Goal: Information Seeking & Learning: Stay updated

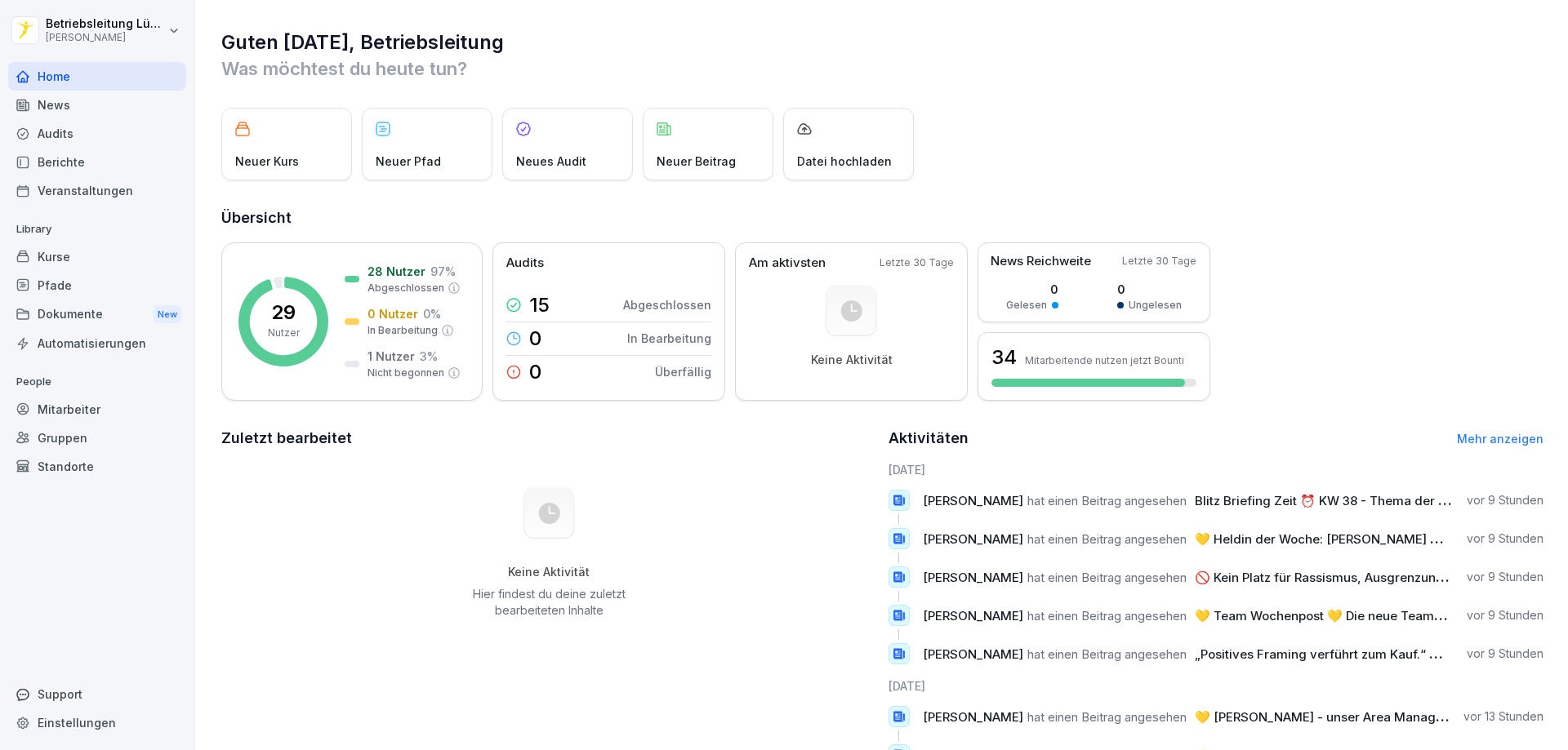
click at [77, 104] on div "News" at bounding box center [97, 105] width 178 height 28
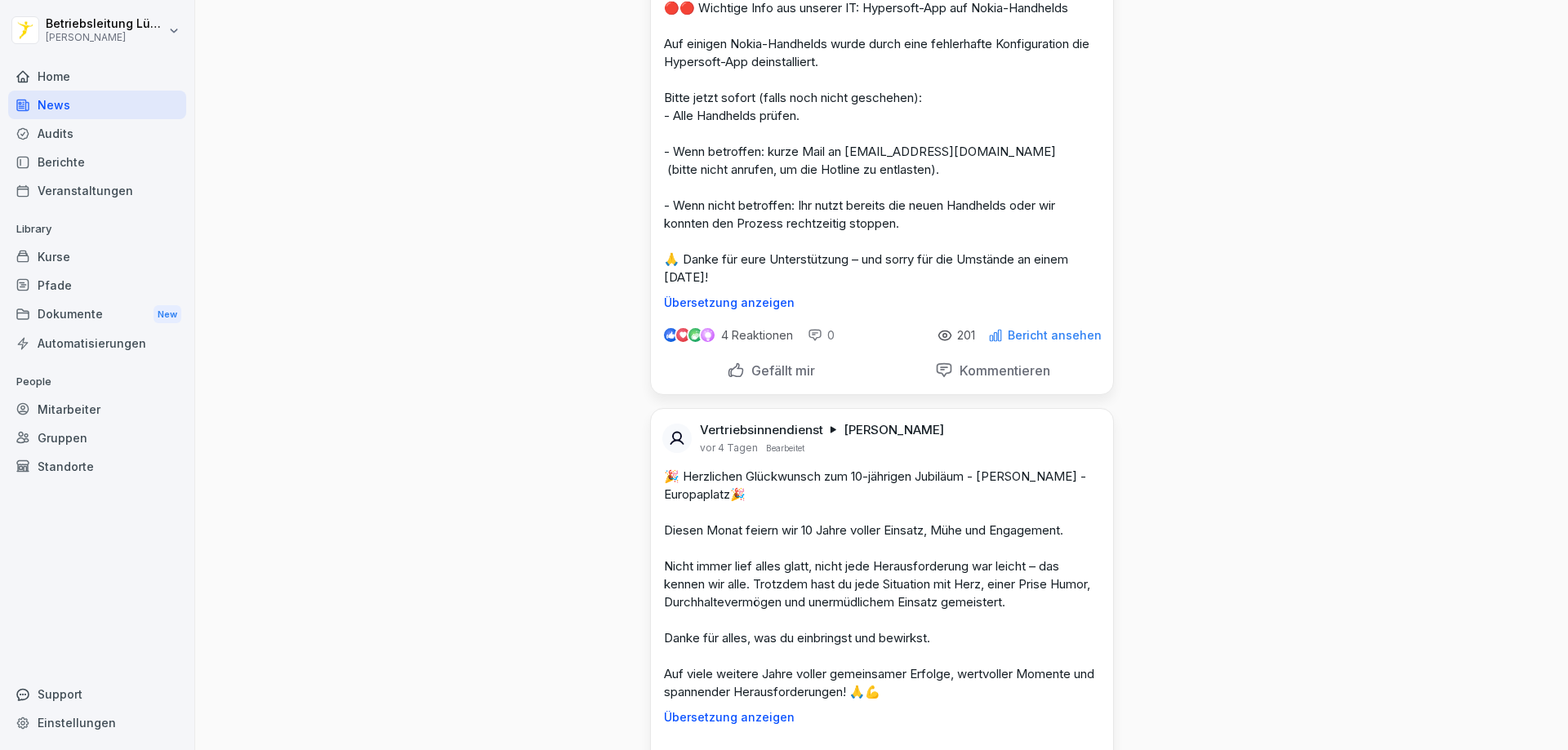
scroll to position [3592, 0]
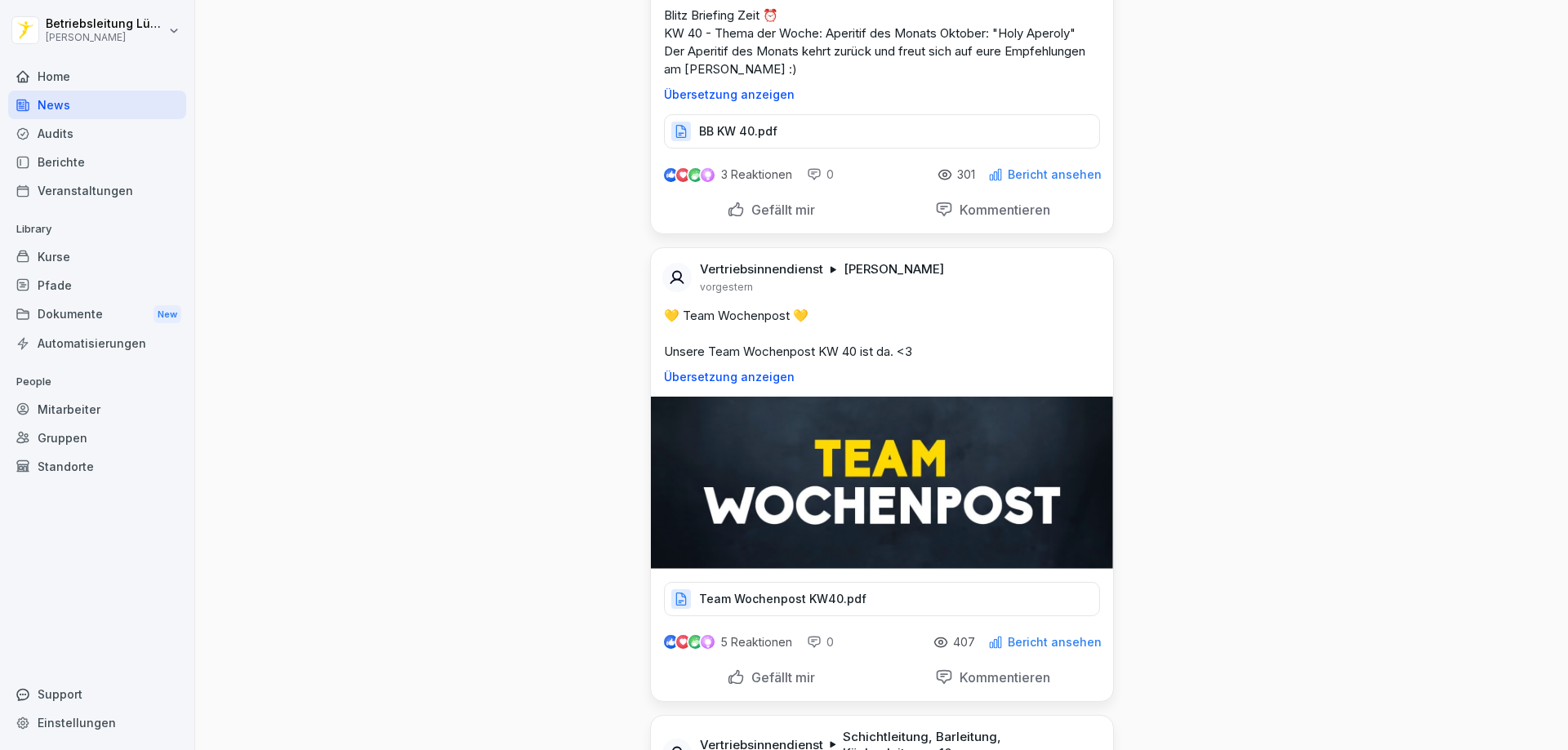
scroll to position [0, 0]
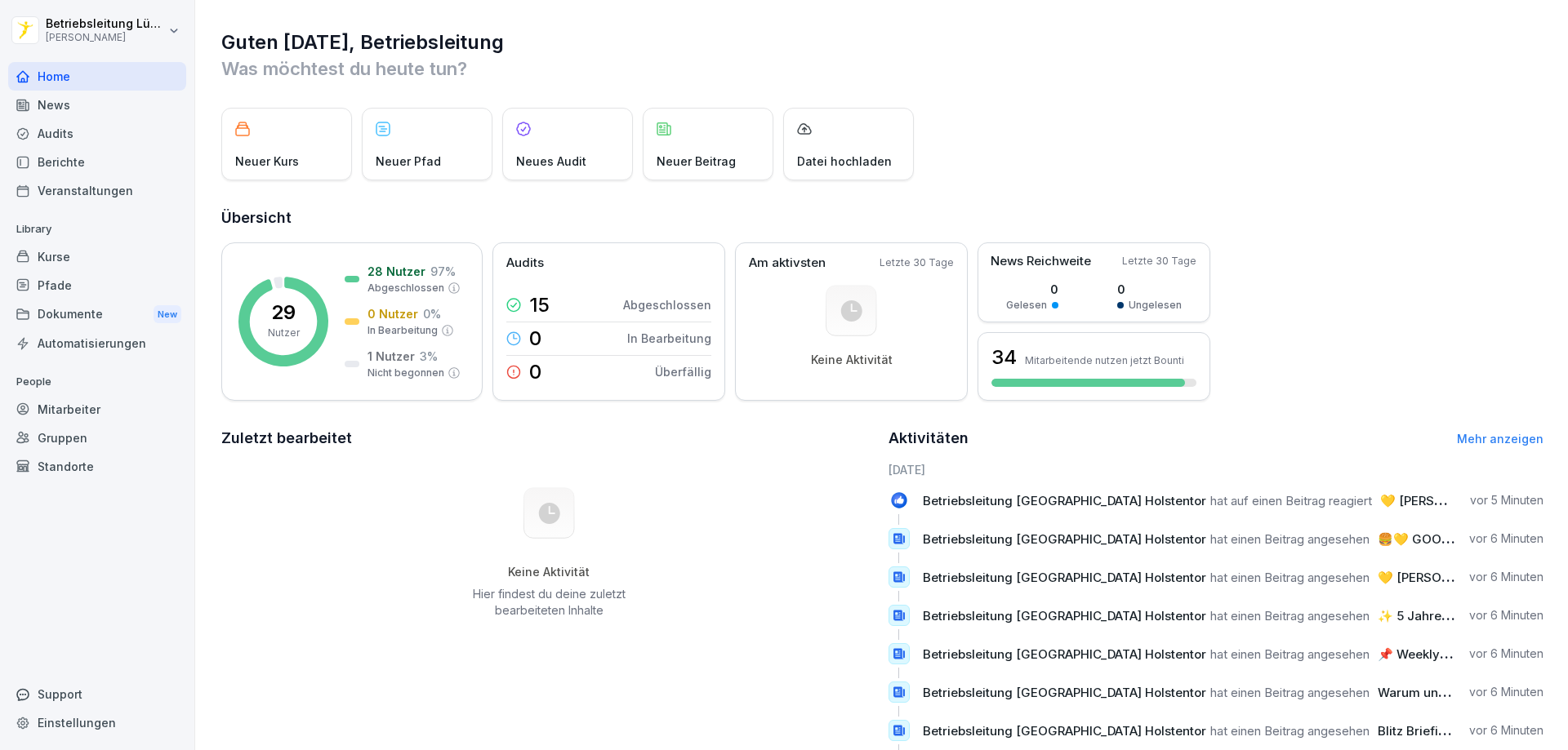
click at [64, 108] on div "News" at bounding box center [97, 105] width 178 height 28
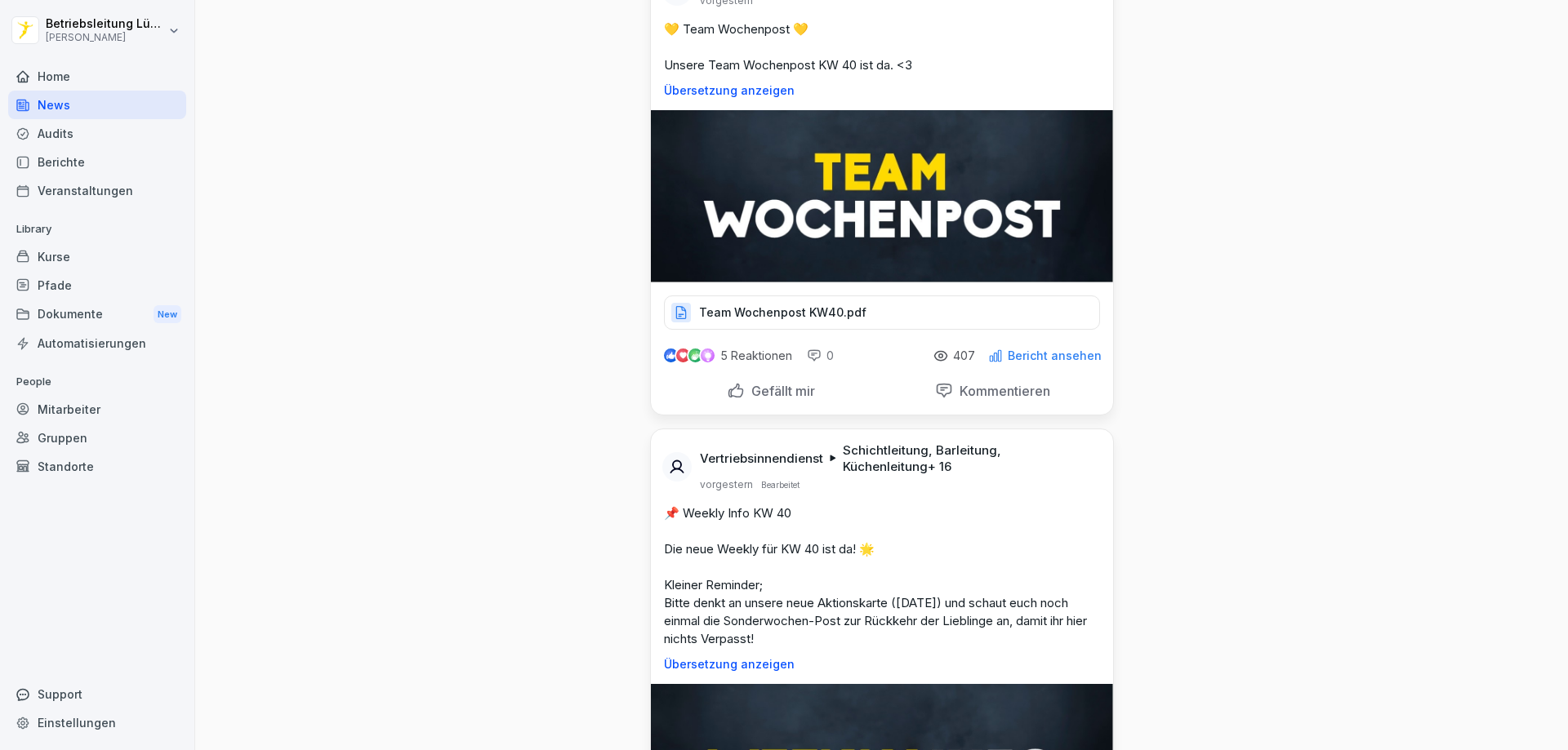
scroll to position [408, 0]
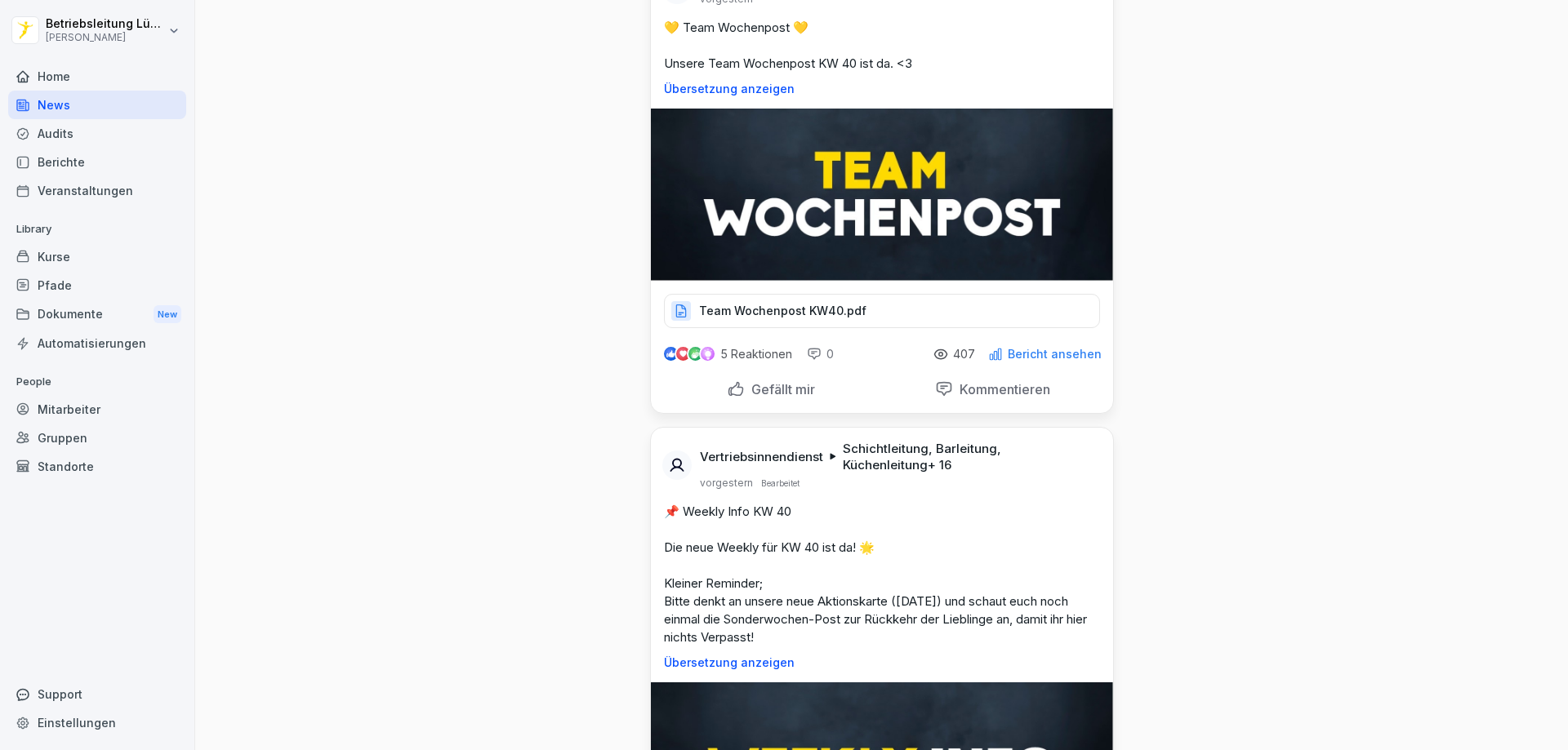
click at [749, 312] on p "Team Wochenpost KW40.pdf" at bounding box center [783, 311] width 168 height 16
click at [954, 355] on p "407" at bounding box center [964, 354] width 22 height 13
click at [1044, 352] on p "Bericht ansehen" at bounding box center [1054, 354] width 94 height 13
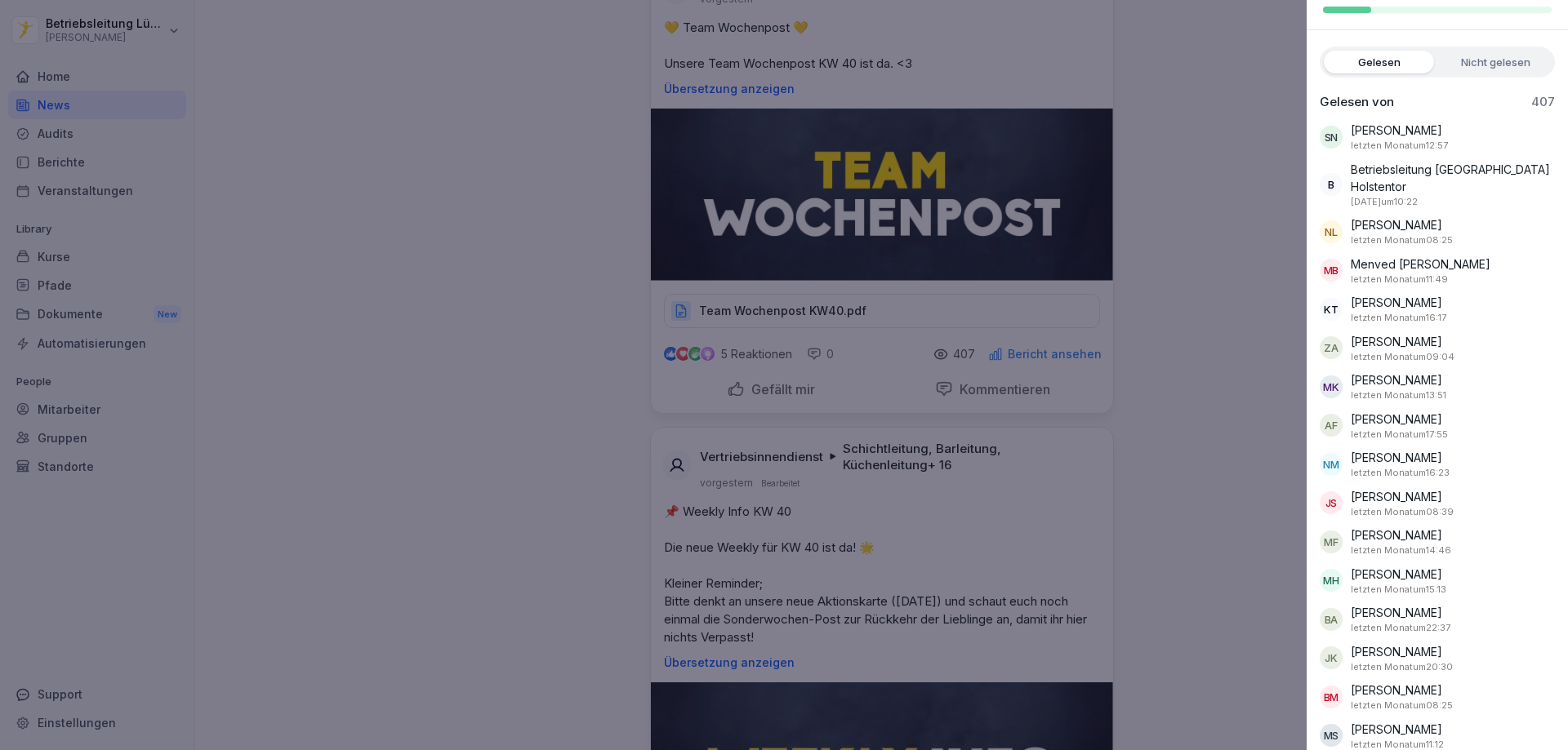
scroll to position [148, 0]
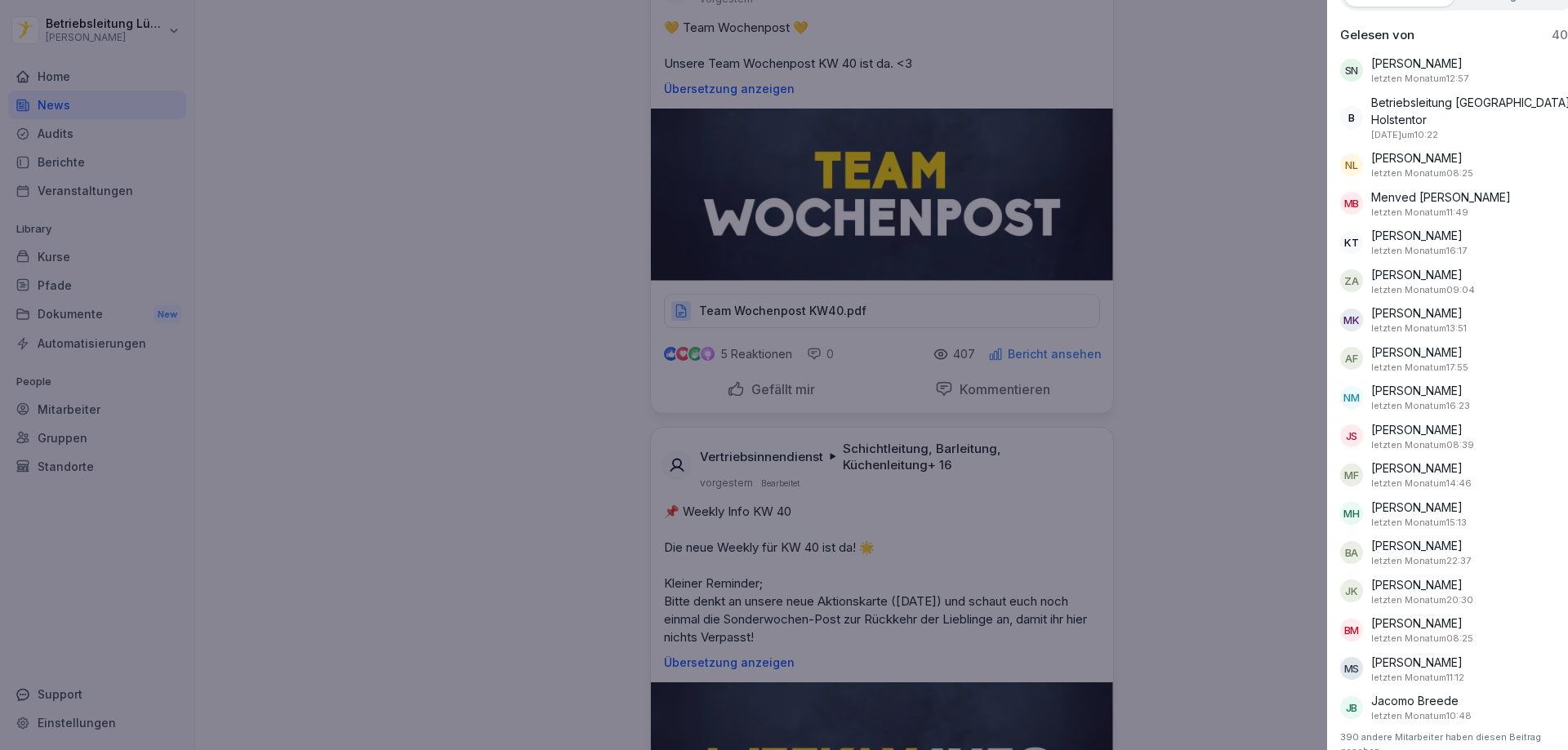
click at [1192, 178] on div at bounding box center [784, 375] width 1568 height 750
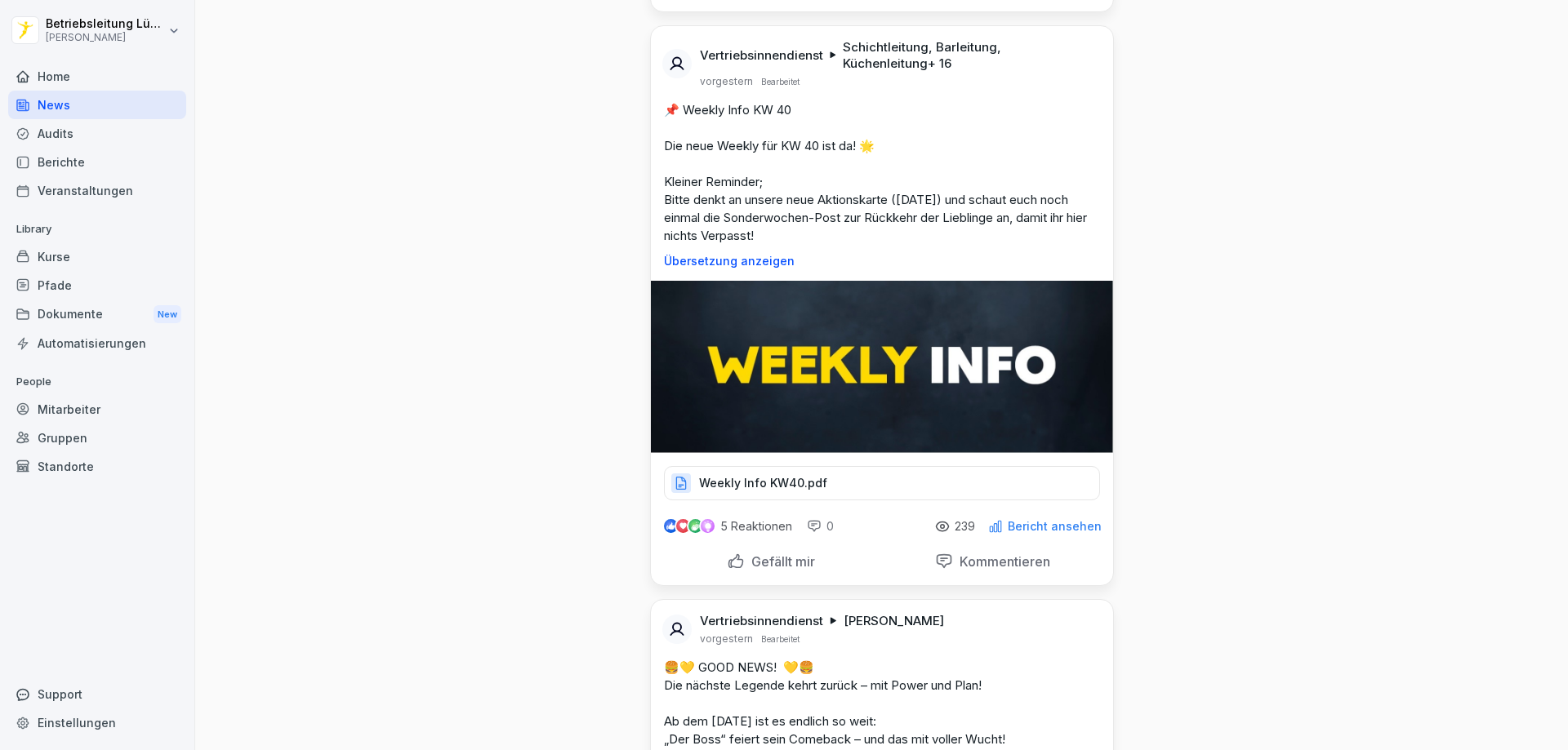
scroll to position [816, 0]
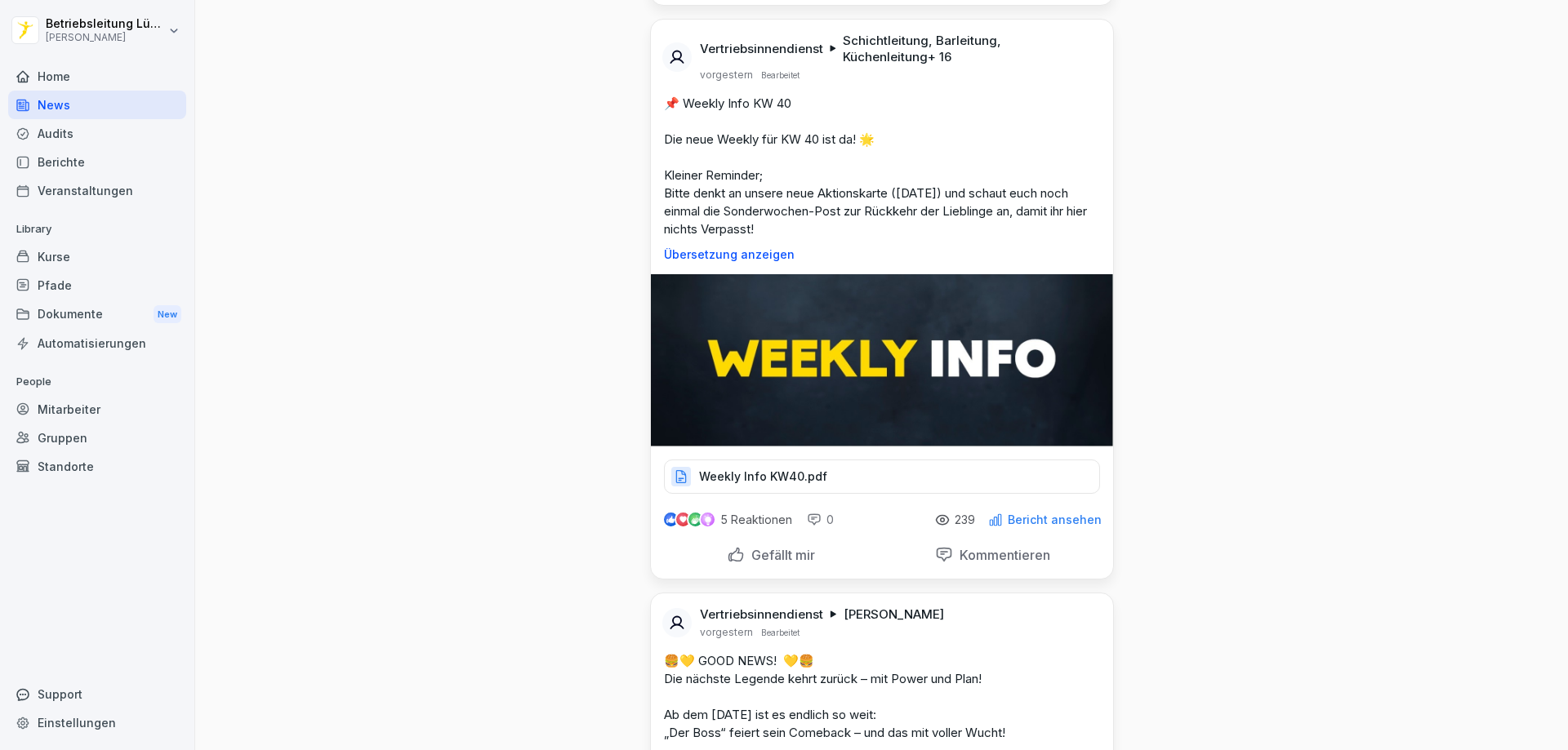
click at [963, 521] on p "239" at bounding box center [964, 520] width 20 height 13
click at [1033, 518] on p "Bericht ansehen" at bounding box center [1054, 520] width 94 height 13
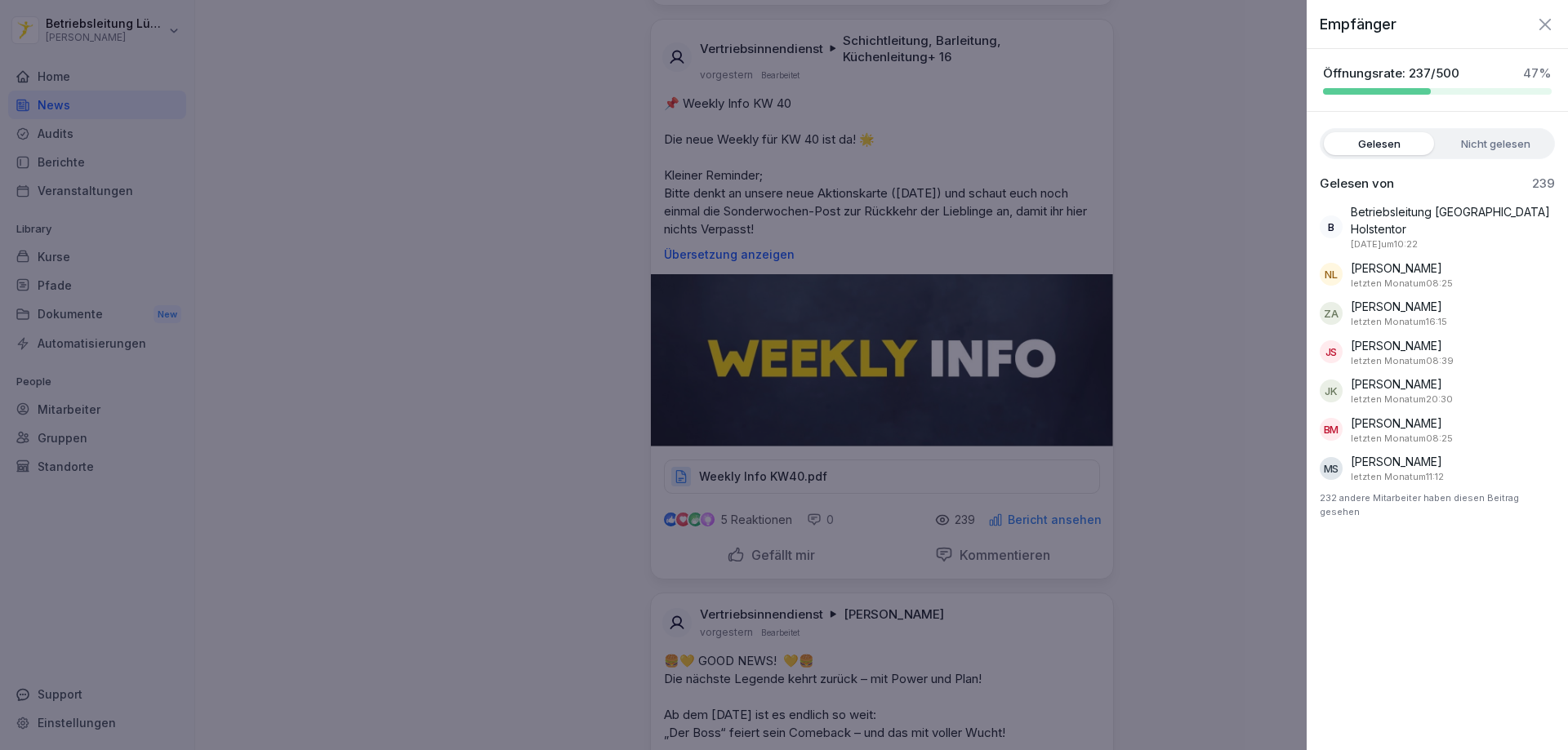
click at [1234, 315] on div at bounding box center [784, 375] width 1568 height 750
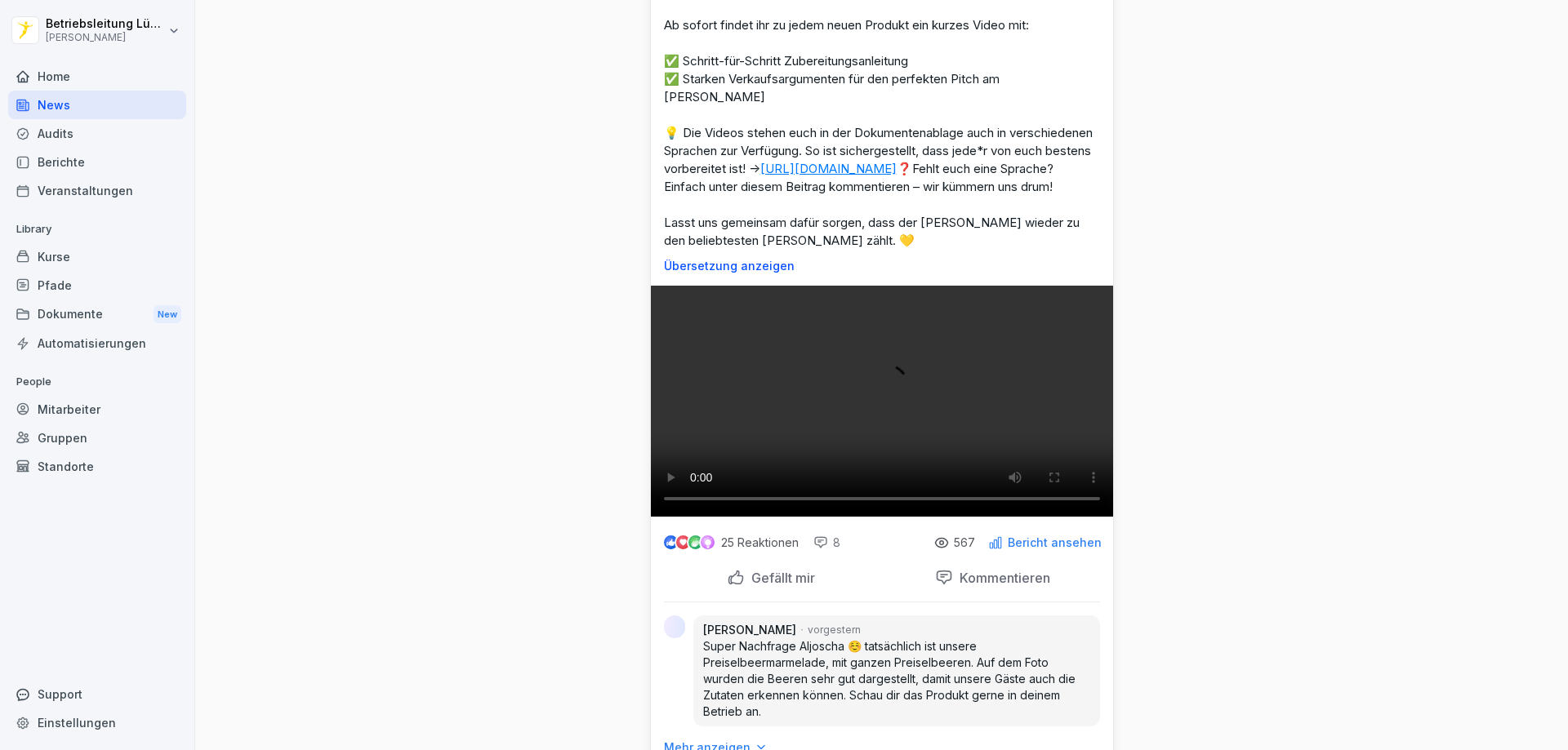
scroll to position [6775, 0]
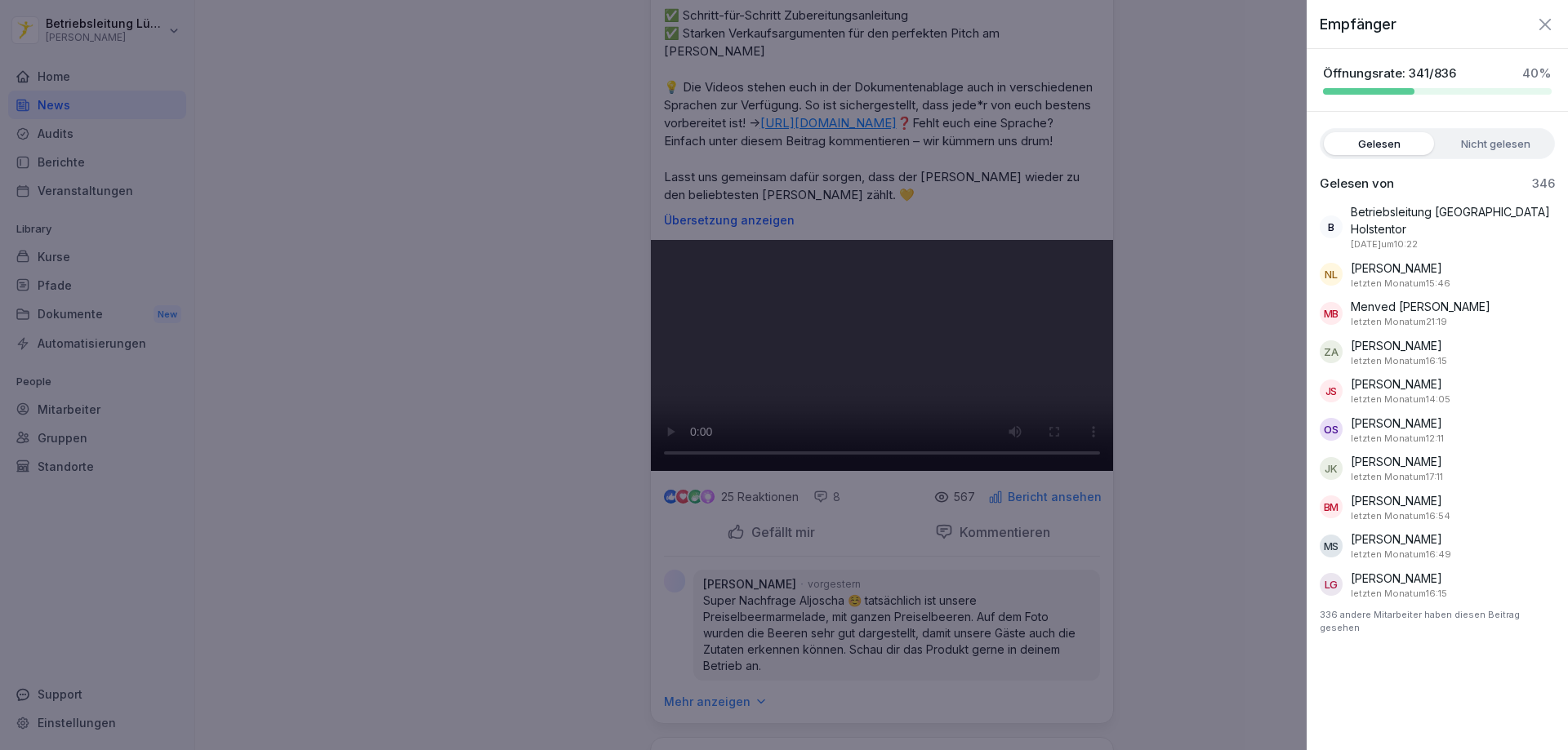
click at [1127, 230] on div at bounding box center [784, 375] width 1568 height 750
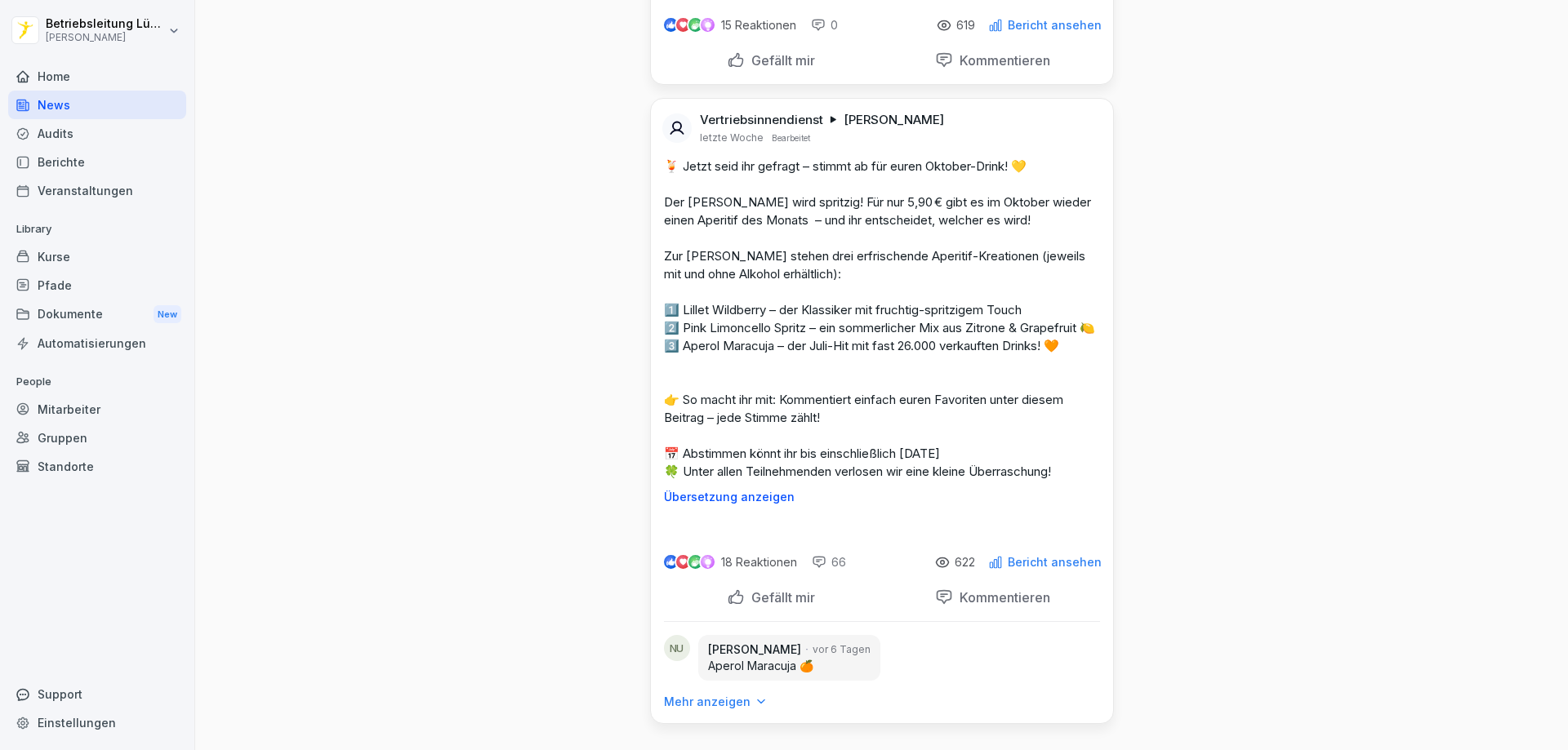
scroll to position [11754, 0]
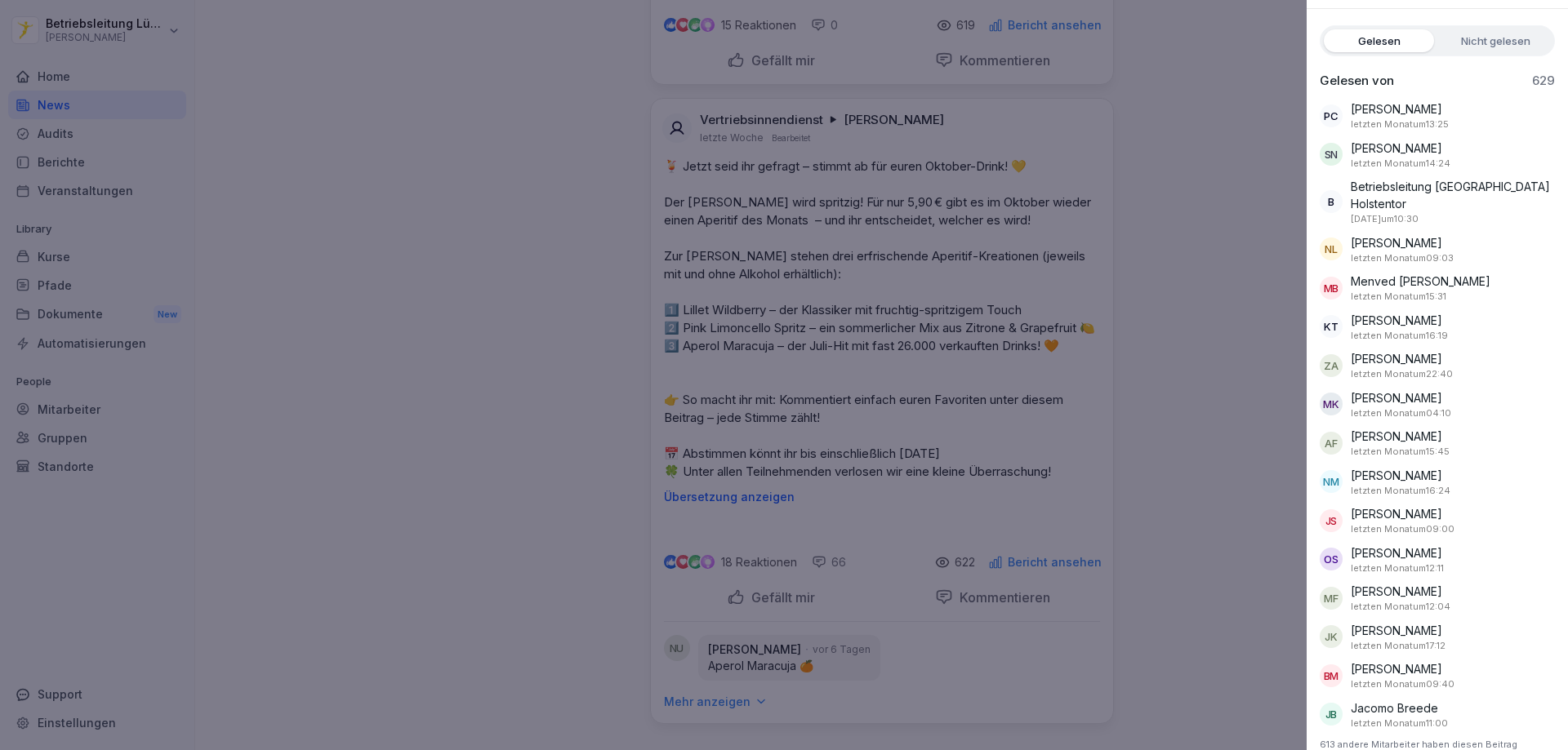
scroll to position [109, 0]
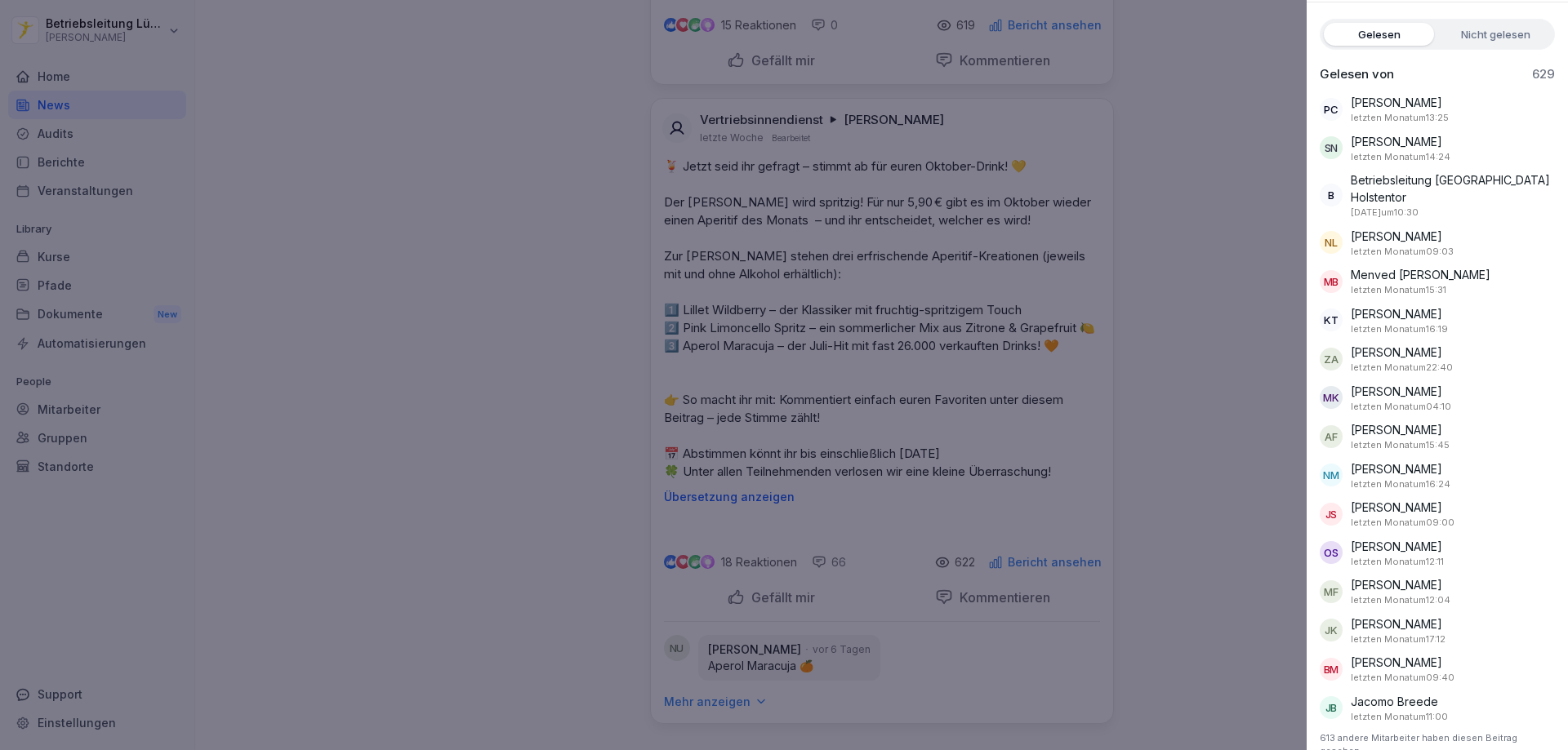
click at [1224, 167] on div at bounding box center [784, 375] width 1568 height 750
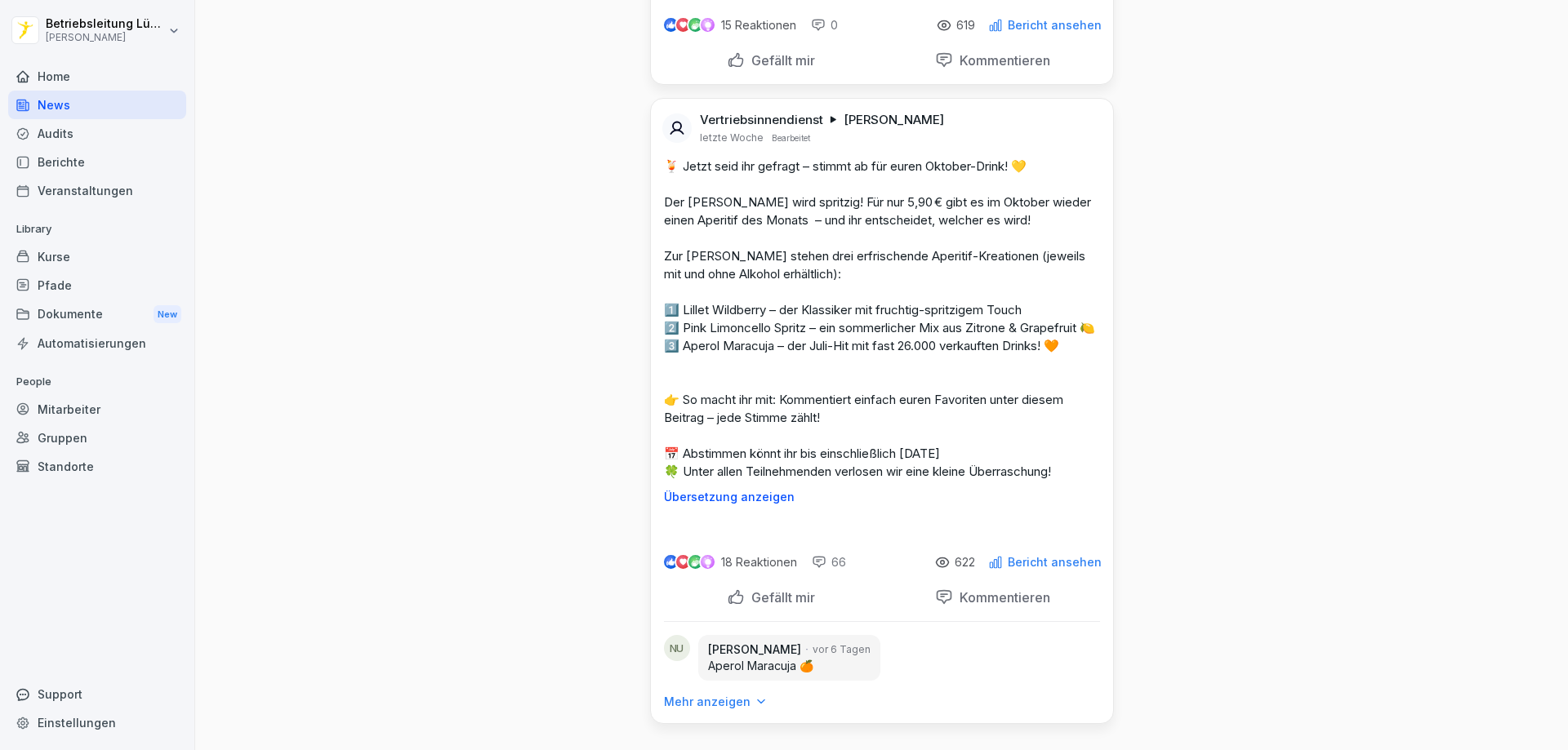
scroll to position [11591, 0]
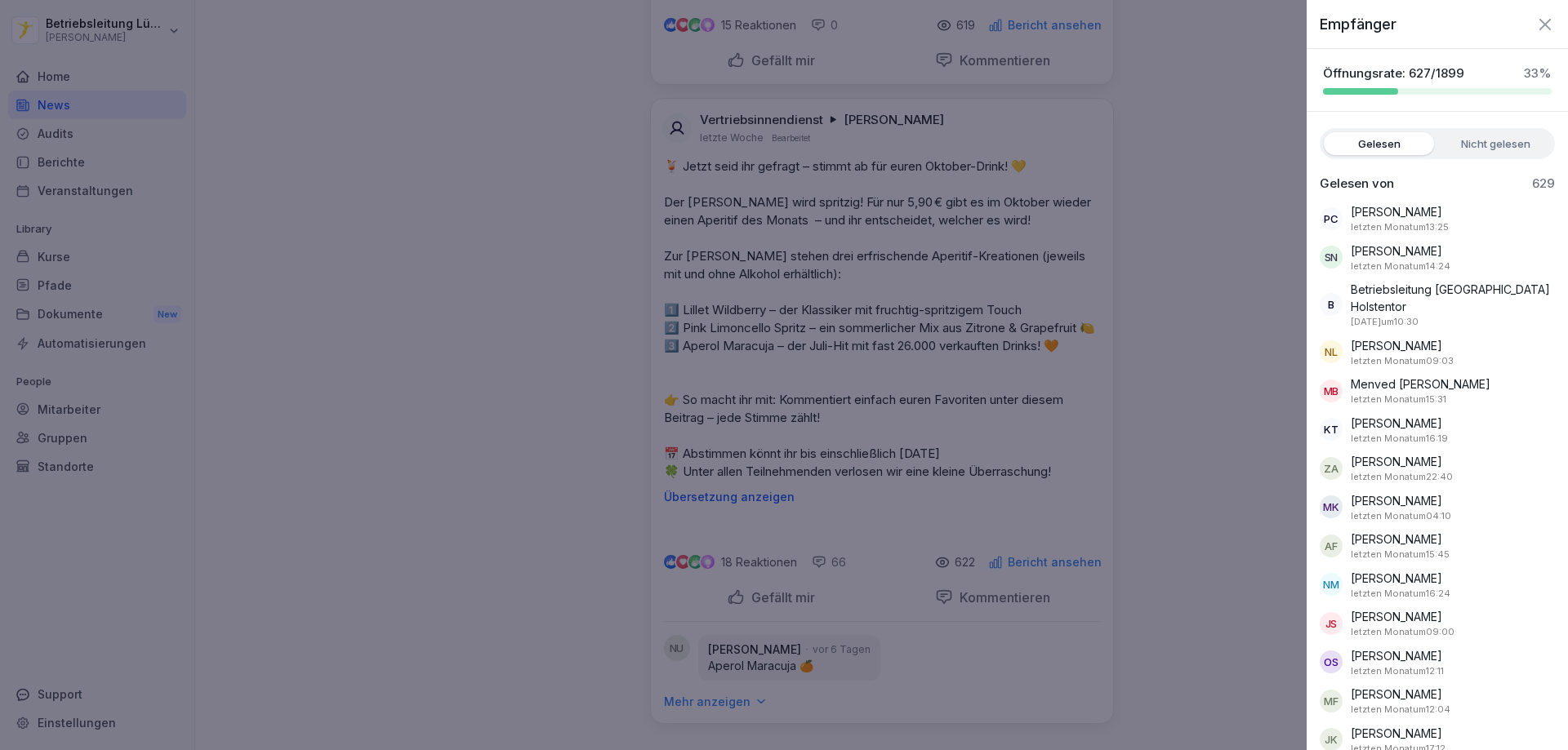
click at [1453, 148] on label "Nicht gelesen" at bounding box center [1495, 143] width 110 height 23
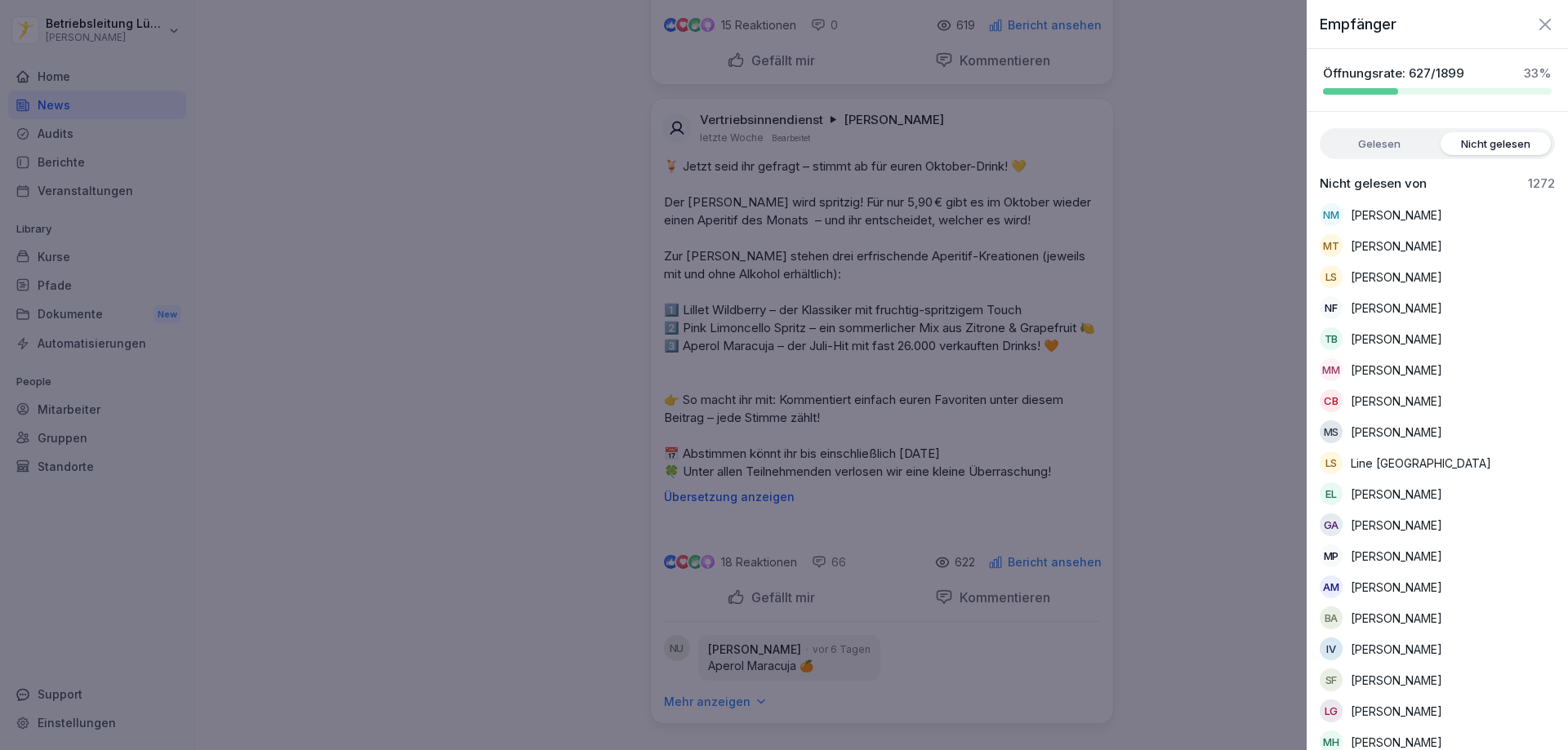
scroll to position [1, 0]
